Goal: Information Seeking & Learning: Learn about a topic

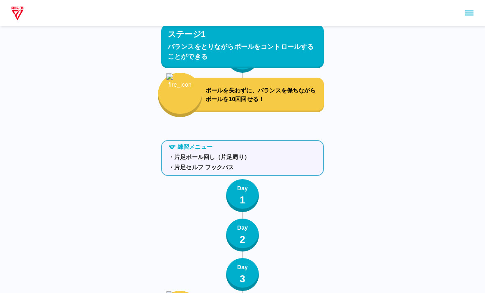
scroll to position [428, 0]
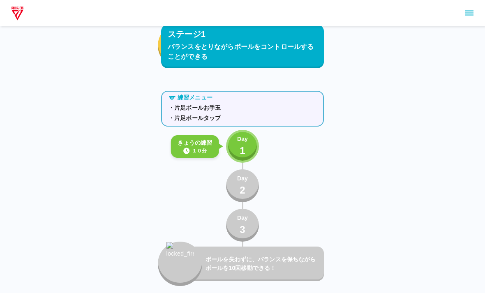
click at [244, 155] on p "1" at bounding box center [242, 150] width 6 height 15
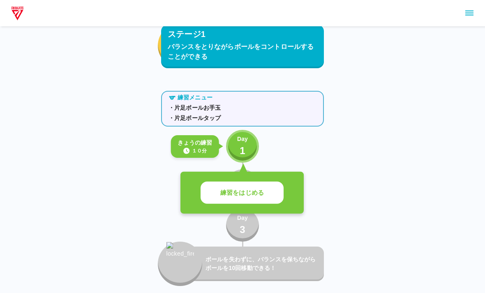
click at [258, 193] on p "練習をはじめる" at bounding box center [242, 192] width 44 height 9
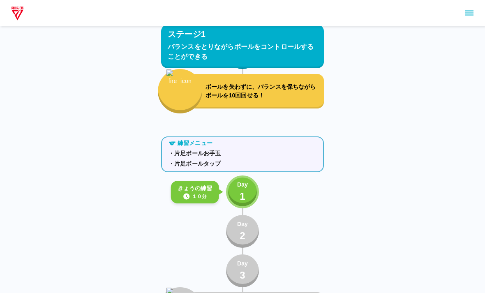
scroll to position [383, 0]
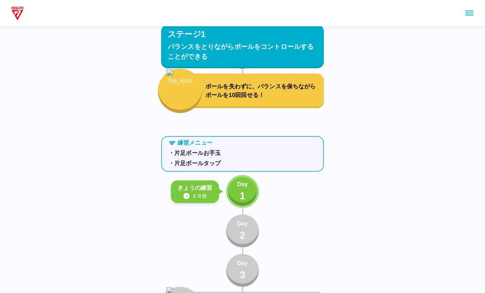
click at [236, 184] on button "Day 1" at bounding box center [242, 191] width 33 height 33
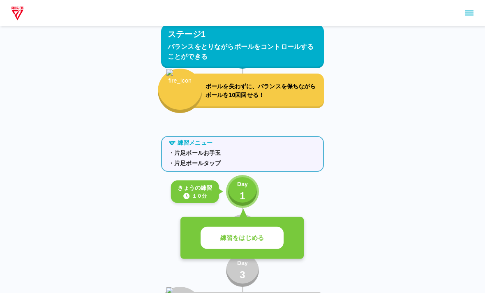
click at [238, 244] on button "練習をはじめる" at bounding box center [241, 238] width 83 height 23
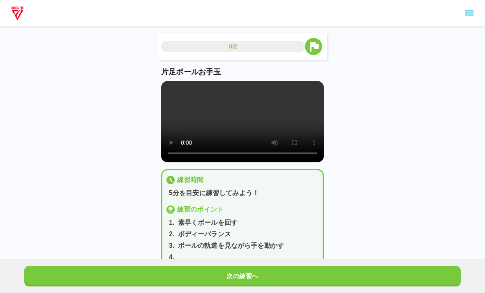
click at [228, 274] on button "次の練習へ" at bounding box center [242, 276] width 436 height 21
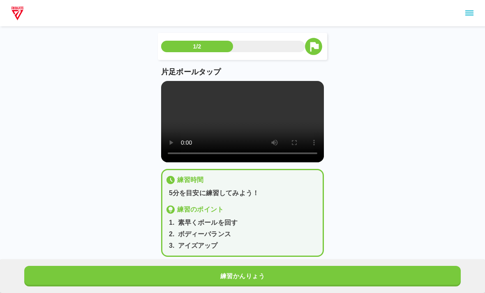
click at [239, 123] on video at bounding box center [242, 121] width 163 height 81
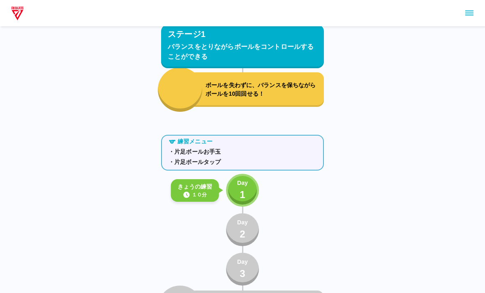
scroll to position [428, 0]
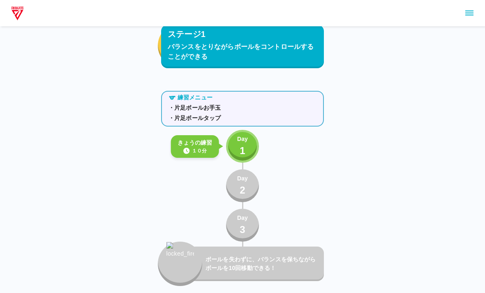
click at [251, 144] on button "Day 1" at bounding box center [242, 146] width 33 height 33
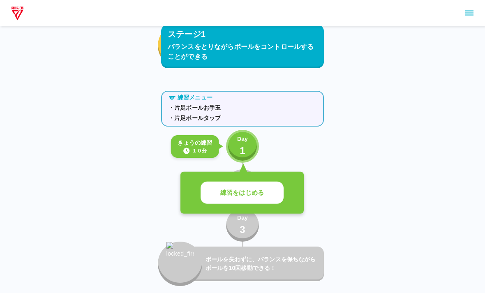
click at [263, 193] on p "練習をはじめる" at bounding box center [242, 192] width 44 height 9
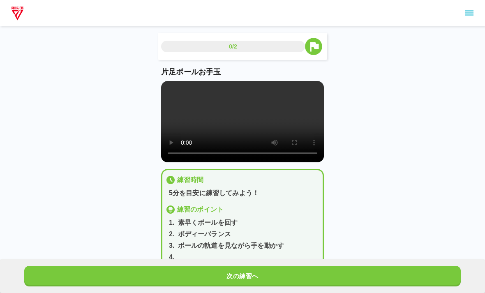
click at [241, 124] on video at bounding box center [242, 121] width 163 height 81
click at [168, 90] on video at bounding box center [242, 121] width 163 height 81
click at [260, 274] on button "次の練習へ" at bounding box center [242, 276] width 436 height 21
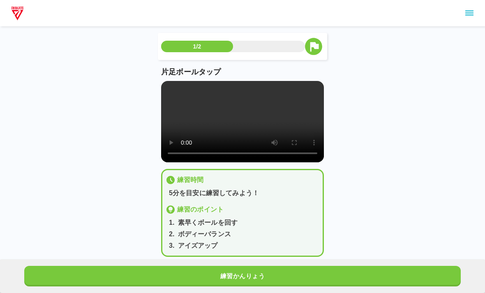
click at [237, 120] on video at bounding box center [242, 121] width 163 height 81
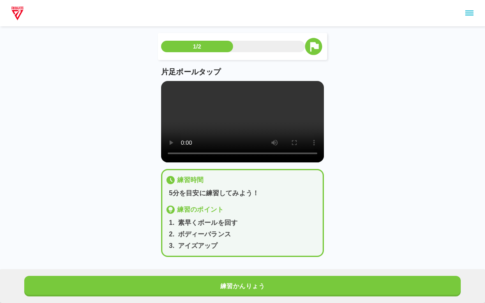
click at [165, 91] on video at bounding box center [242, 121] width 163 height 81
